Goal: Information Seeking & Learning: Learn about a topic

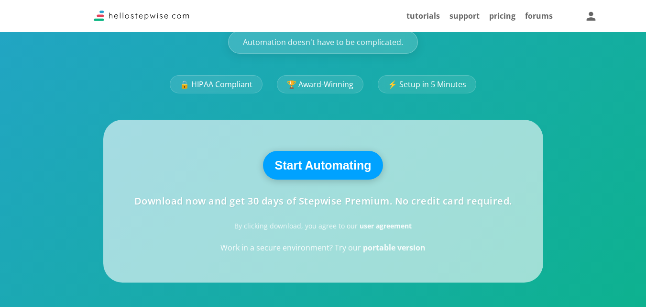
scroll to position [193, 0]
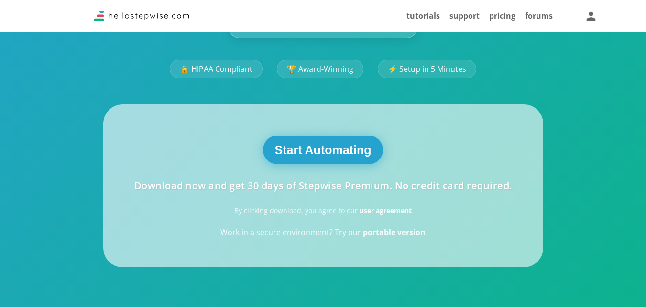
click at [344, 161] on button "Start Automating" at bounding box center [323, 149] width 121 height 29
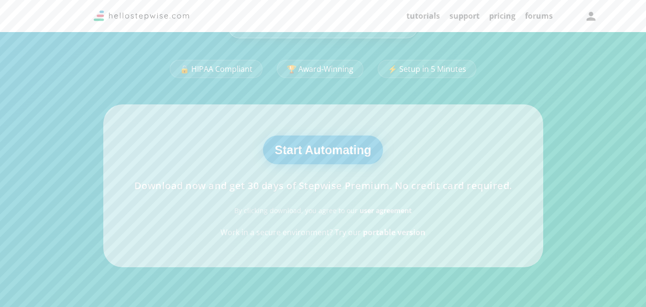
click at [344, 161] on button "Start Automating" at bounding box center [323, 149] width 121 height 29
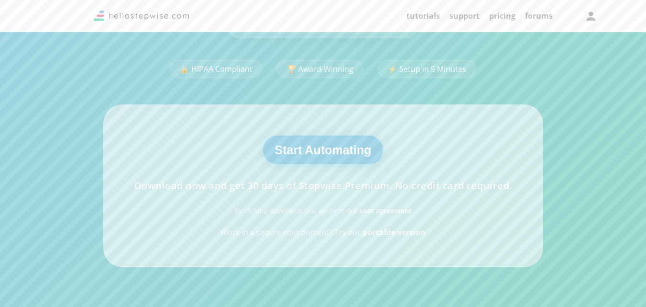
click at [344, 161] on button "Start Automating" at bounding box center [323, 149] width 121 height 29
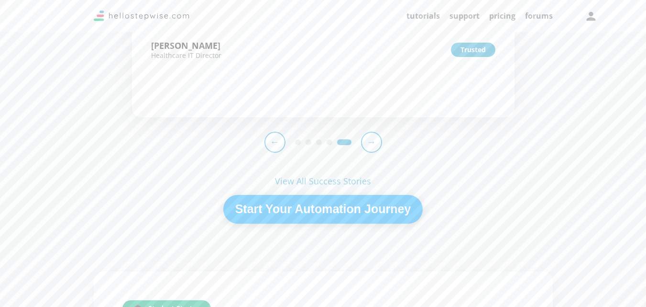
scroll to position [1285, 0]
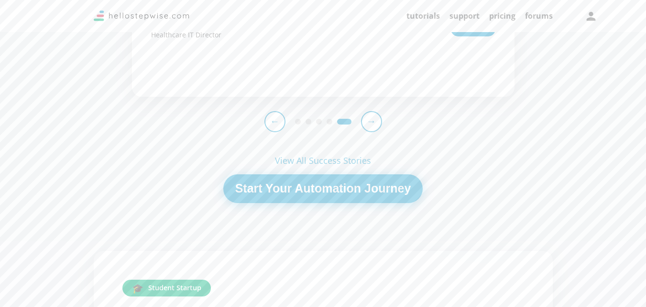
click at [396, 203] on button "Start Your Automation Journey" at bounding box center [323, 188] width 200 height 29
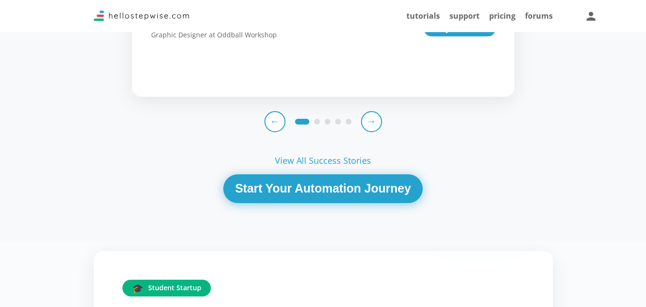
click at [396, 203] on button "Start Your Automation Journey" at bounding box center [323, 188] width 200 height 29
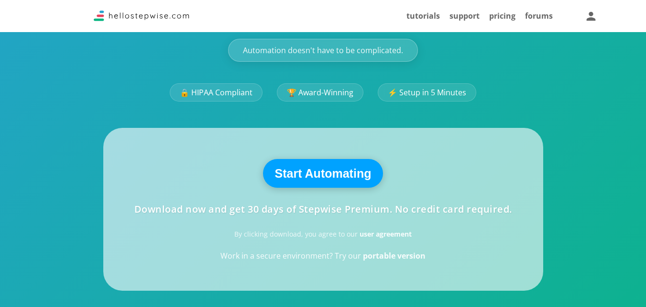
scroll to position [0, 0]
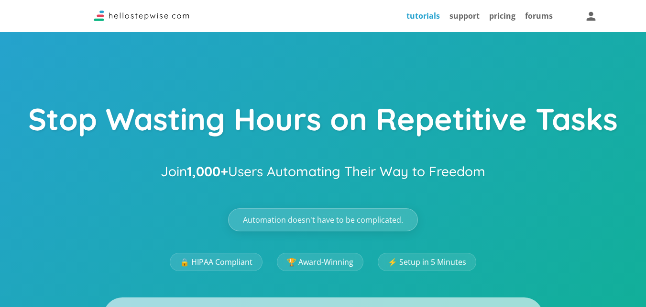
click at [420, 17] on link "tutorials" at bounding box center [423, 16] width 33 height 11
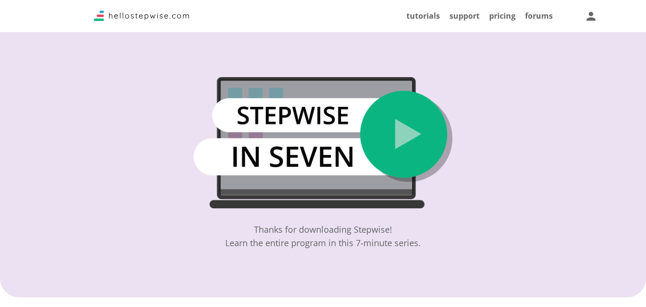
click at [422, 149] on img at bounding box center [323, 142] width 258 height 131
click at [412, 133] on img at bounding box center [323, 142] width 258 height 131
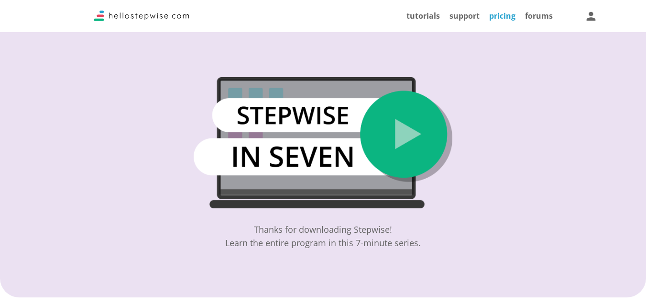
click at [502, 14] on link "pricing" at bounding box center [502, 16] width 26 height 11
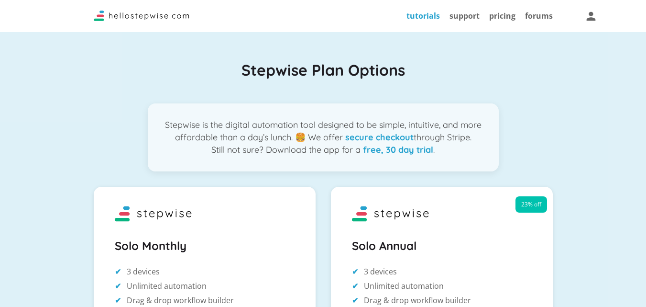
click at [427, 15] on link "tutorials" at bounding box center [423, 16] width 33 height 11
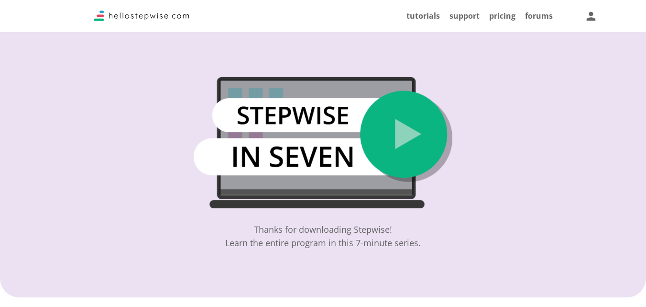
click at [433, 142] on img at bounding box center [323, 142] width 258 height 131
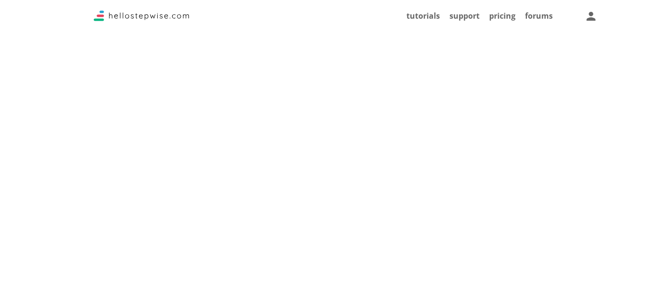
scroll to position [1780, 0]
